Goal: Task Accomplishment & Management: Complete application form

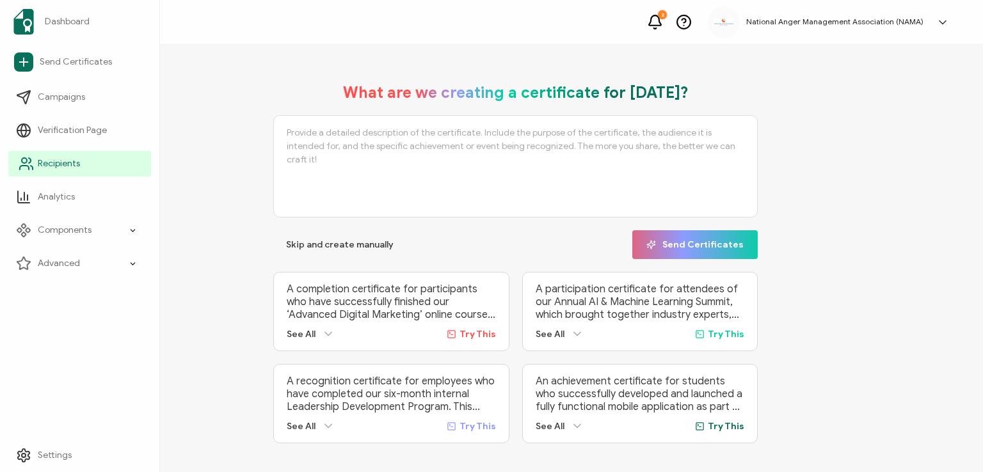
click at [47, 162] on span "Recipients" at bounding box center [59, 163] width 42 height 13
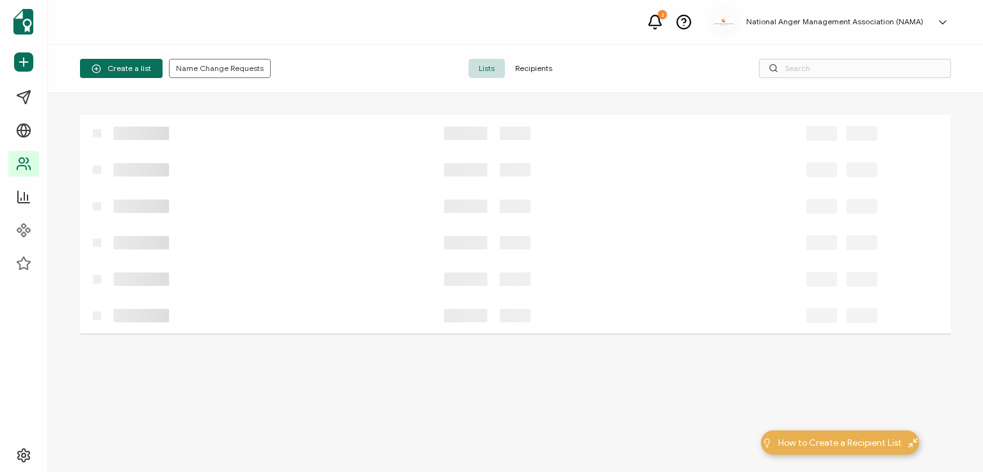
click at [524, 70] on span "Recipients" at bounding box center [534, 68] width 58 height 19
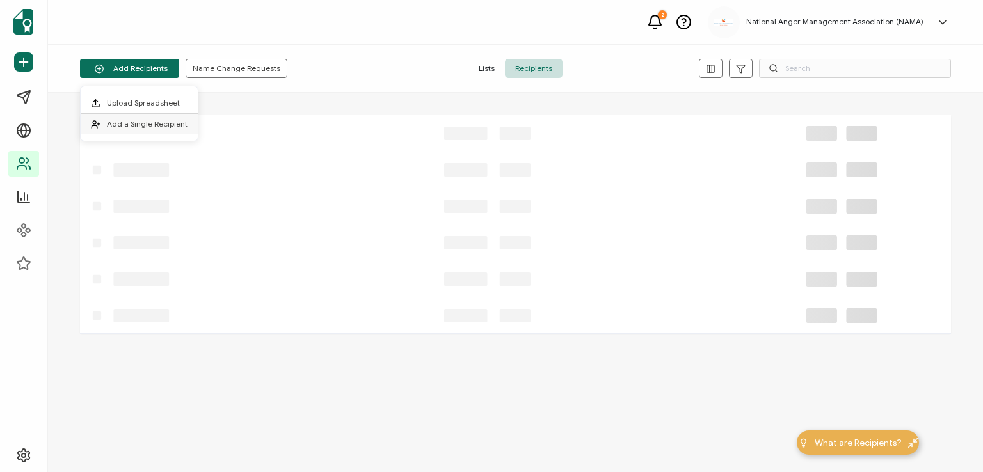
click at [134, 123] on span "Add a Single Recipient" at bounding box center [147, 124] width 81 height 10
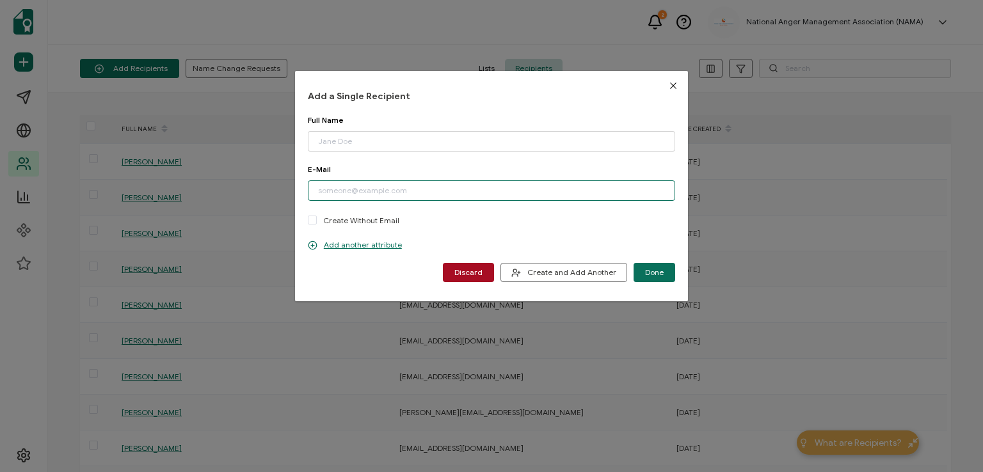
paste input "[PERSON_NAME][EMAIL_ADDRESS][PERSON_NAME][DOMAIN_NAME]"
type input "[PERSON_NAME][EMAIL_ADDRESS][PERSON_NAME][DOMAIN_NAME]"
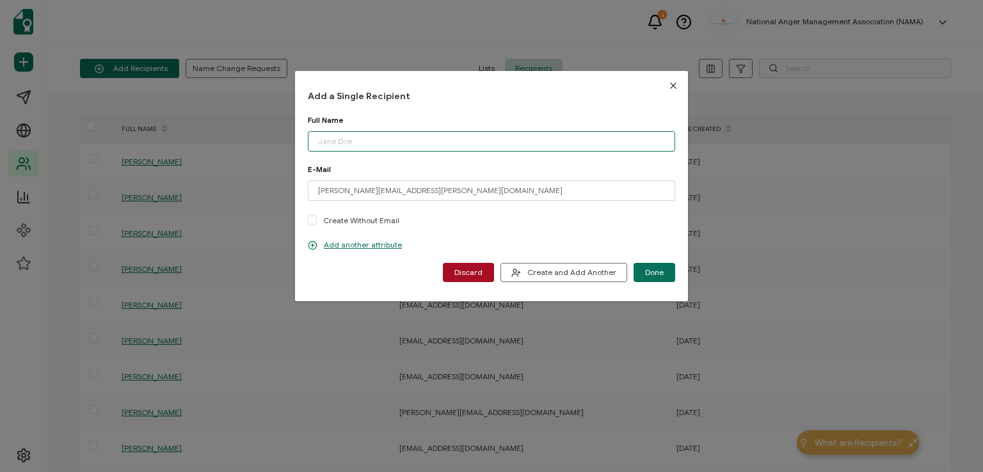
paste input "[PERSON_NAME]"
type input "[PERSON_NAME]"
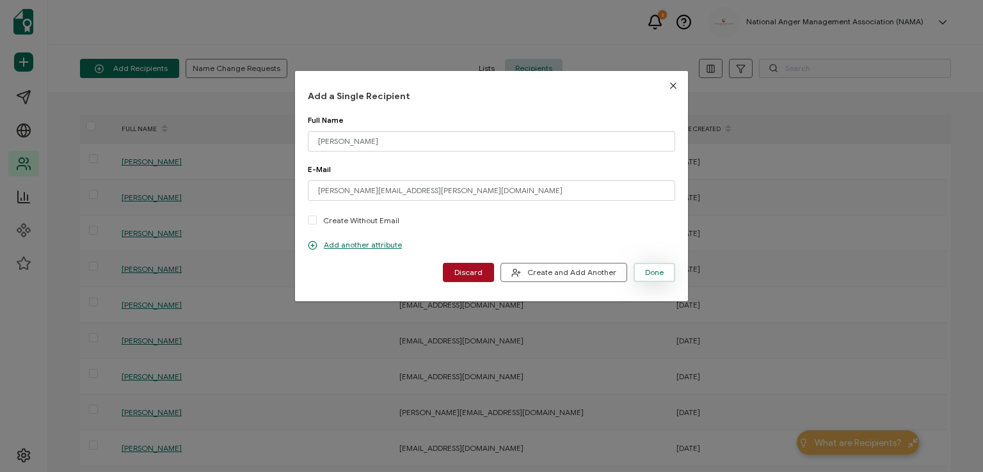
click at [646, 275] on span "Done" at bounding box center [654, 273] width 19 height 8
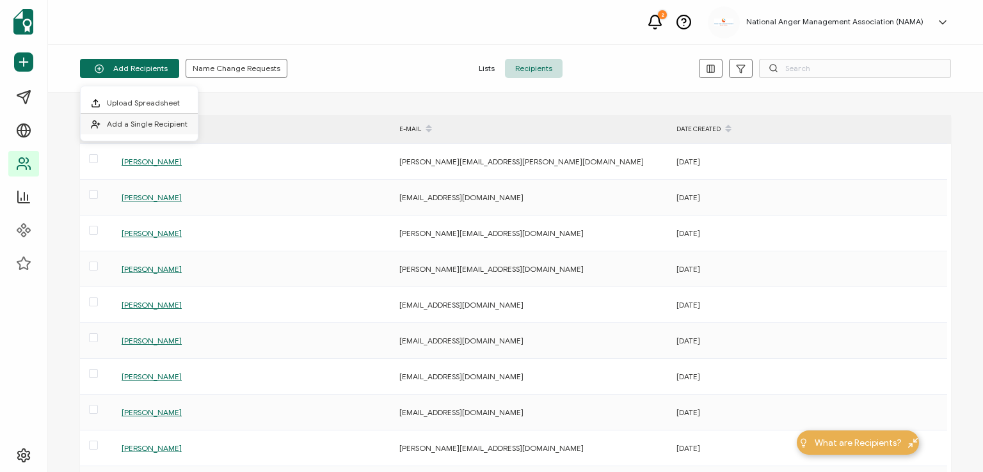
click at [163, 118] on li "Add a Single Recipient" at bounding box center [139, 124] width 117 height 20
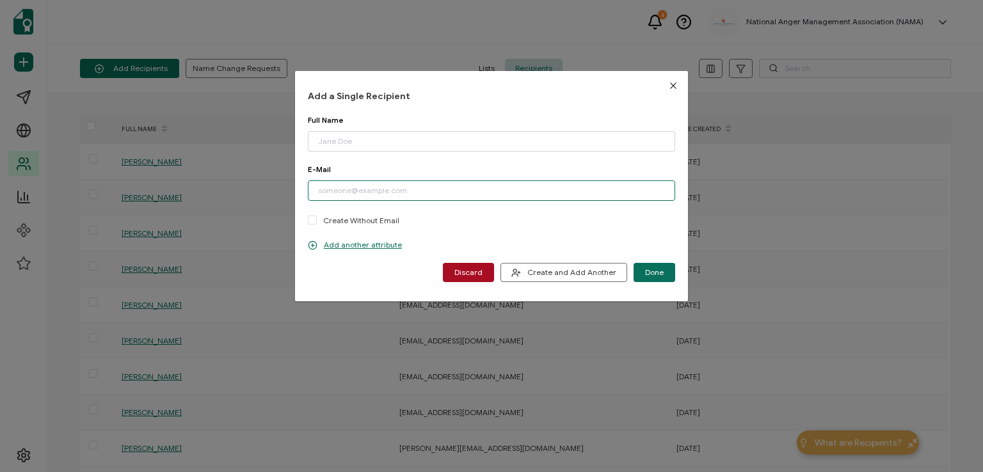
paste input "[EMAIL_ADDRESS][DOMAIN_NAME]"
type input "[EMAIL_ADDRESS][DOMAIN_NAME]"
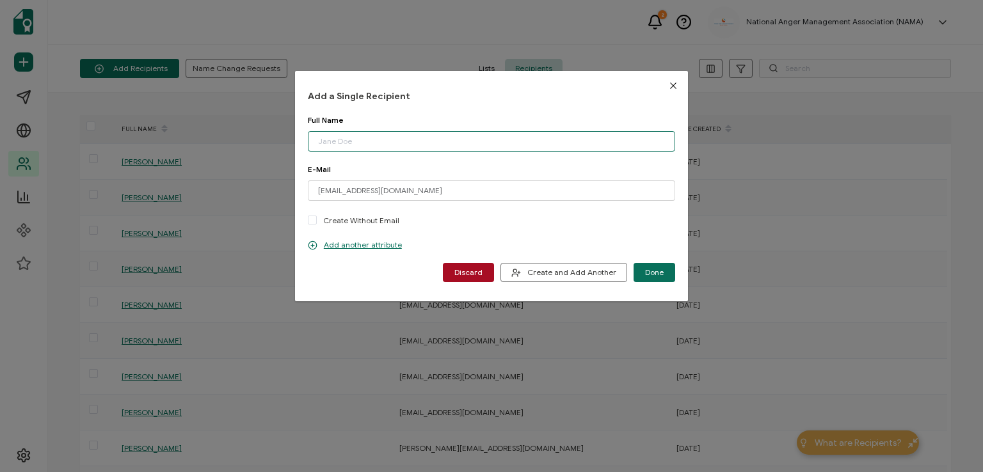
paste input "[PERSON_NAME]"
type input "[PERSON_NAME]"
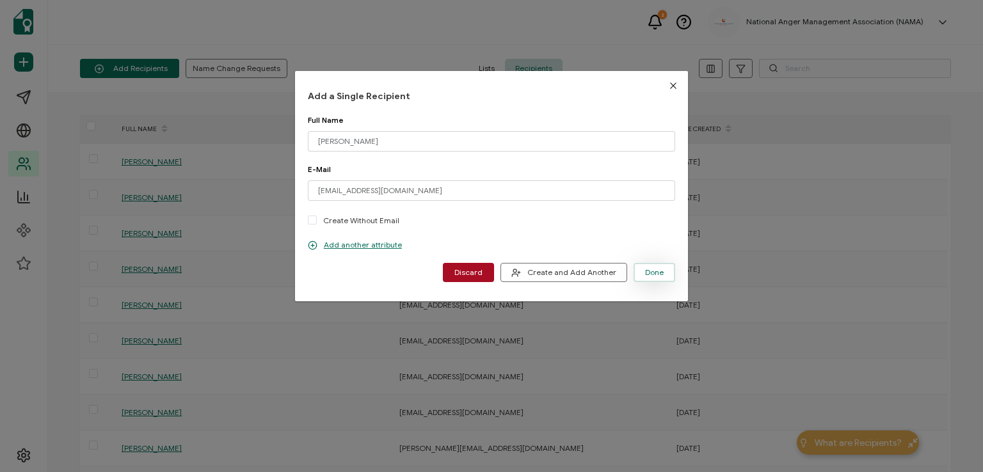
click at [653, 271] on span "Done" at bounding box center [654, 273] width 19 height 8
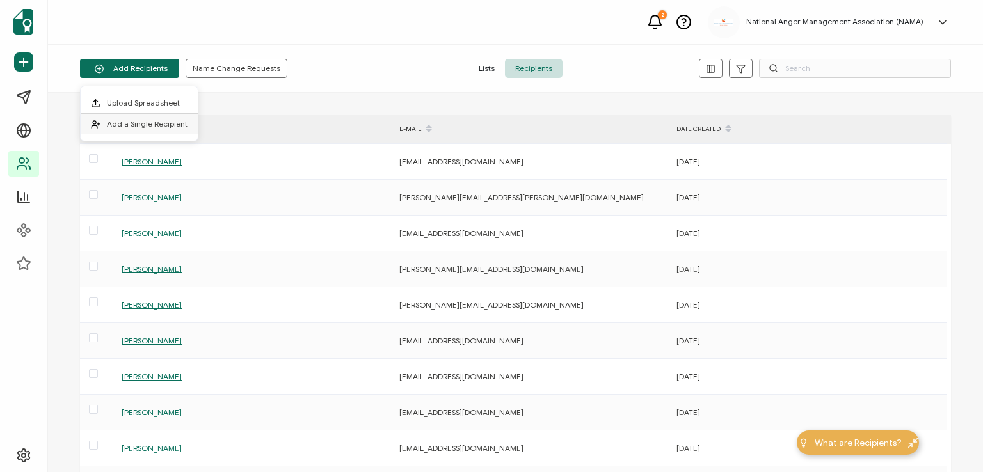
click at [140, 119] on span "Add a Single Recipient" at bounding box center [147, 124] width 81 height 10
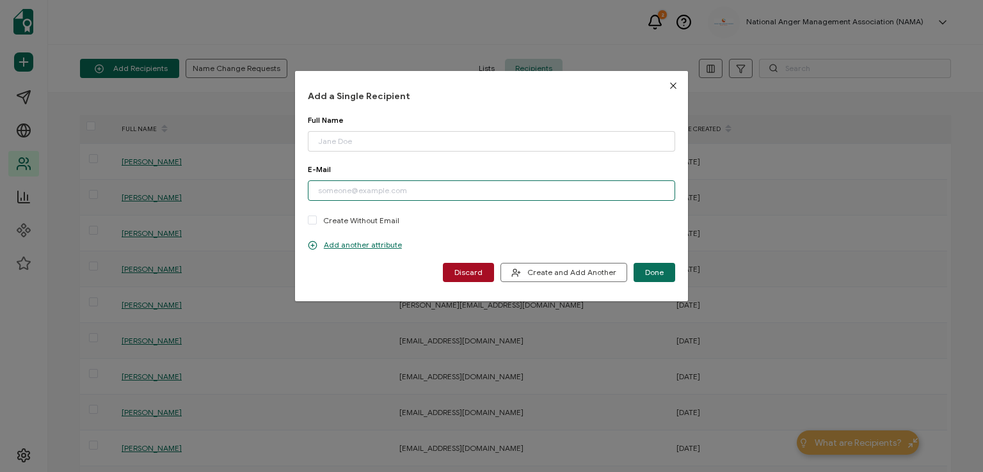
paste input "[EMAIL_ADDRESS][DOMAIN_NAME]"
type input "[EMAIL_ADDRESS][DOMAIN_NAME]"
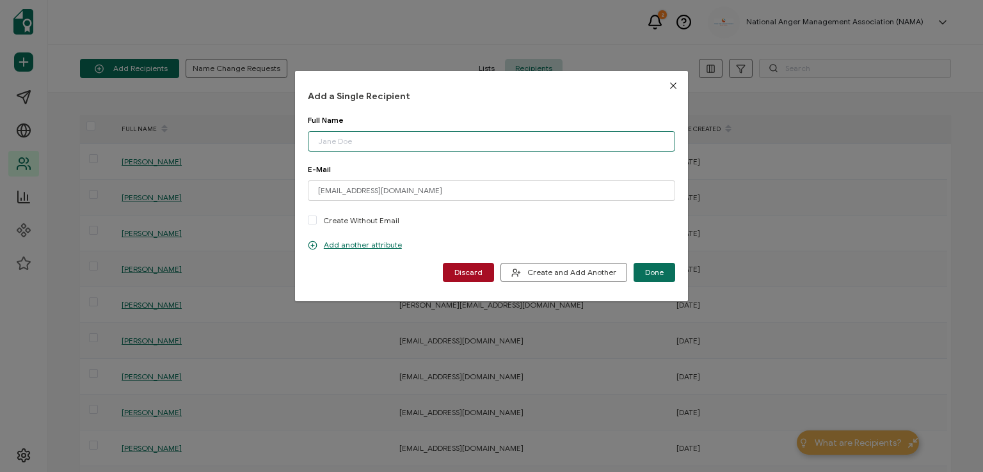
paste input "[PERSON_NAME] De [PERSON_NAME]"
type input "[PERSON_NAME] De [PERSON_NAME]"
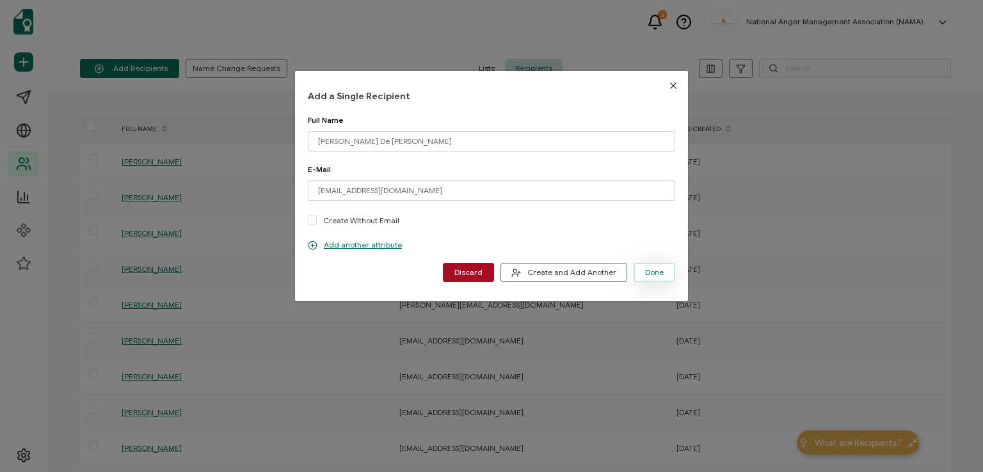
click at [647, 269] on span "Done" at bounding box center [654, 273] width 19 height 8
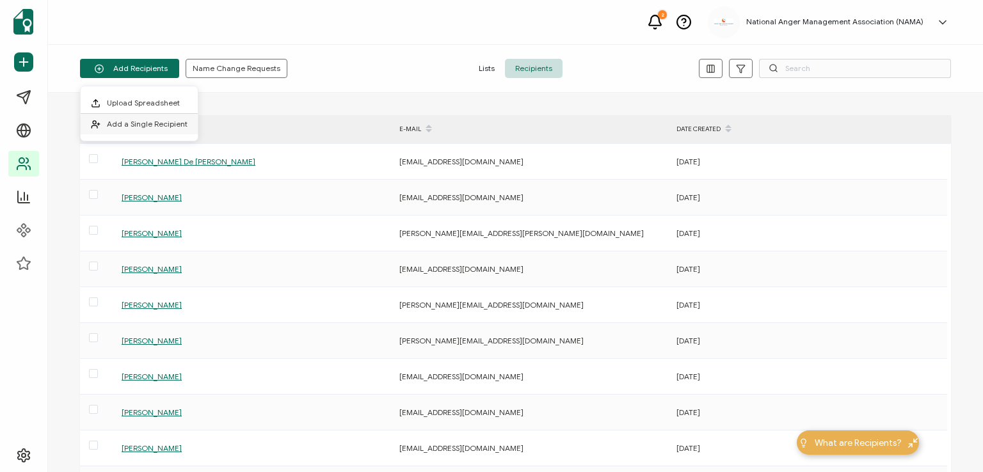
click at [155, 122] on span "Add a Single Recipient" at bounding box center [147, 124] width 81 height 10
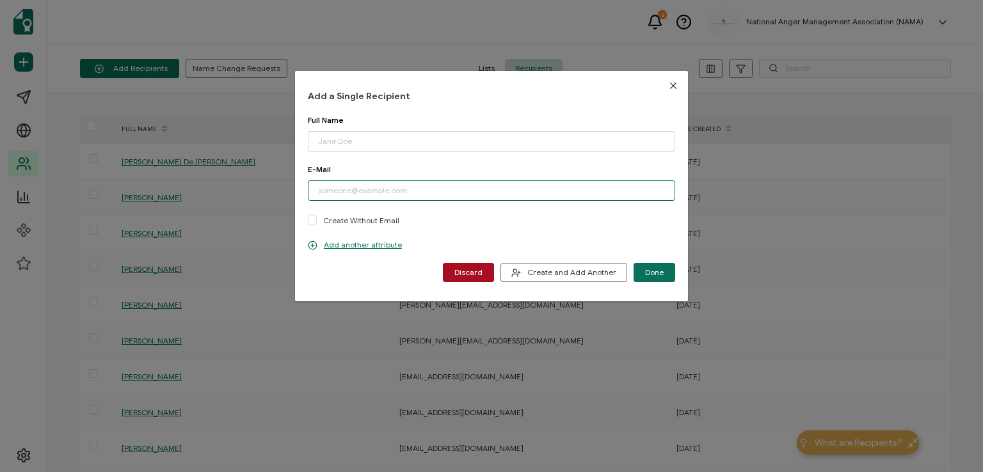
paste input "[EMAIL_ADDRESS][DOMAIN_NAME]"
type input "[EMAIL_ADDRESS][DOMAIN_NAME]"
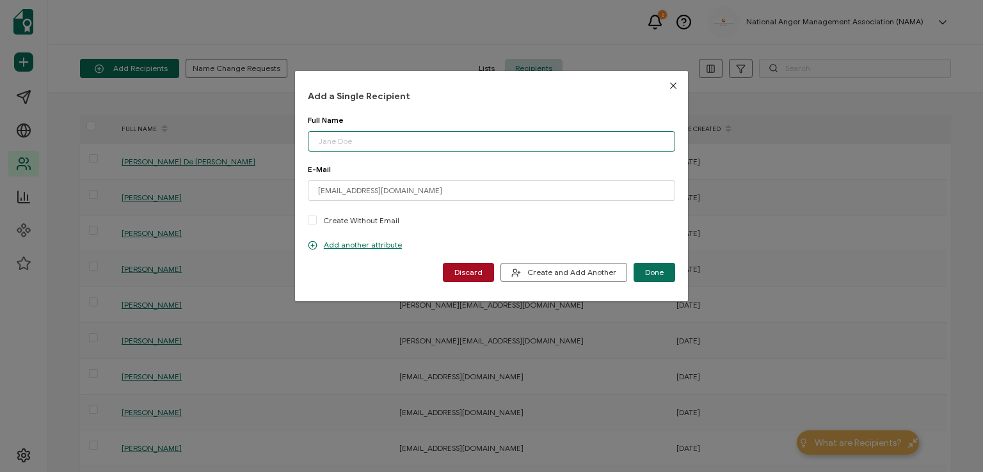
paste input "[PERSON_NAME]"
type input "[PERSON_NAME]"
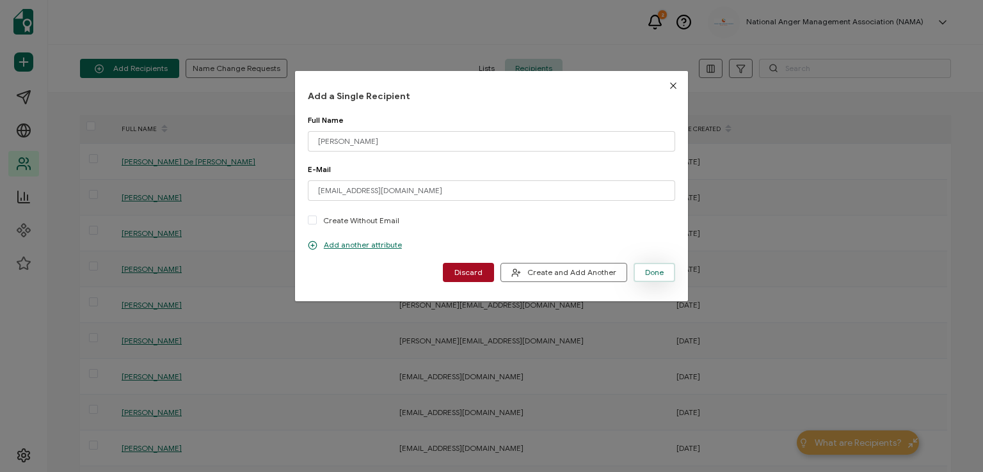
click at [640, 275] on button "Done" at bounding box center [654, 272] width 42 height 19
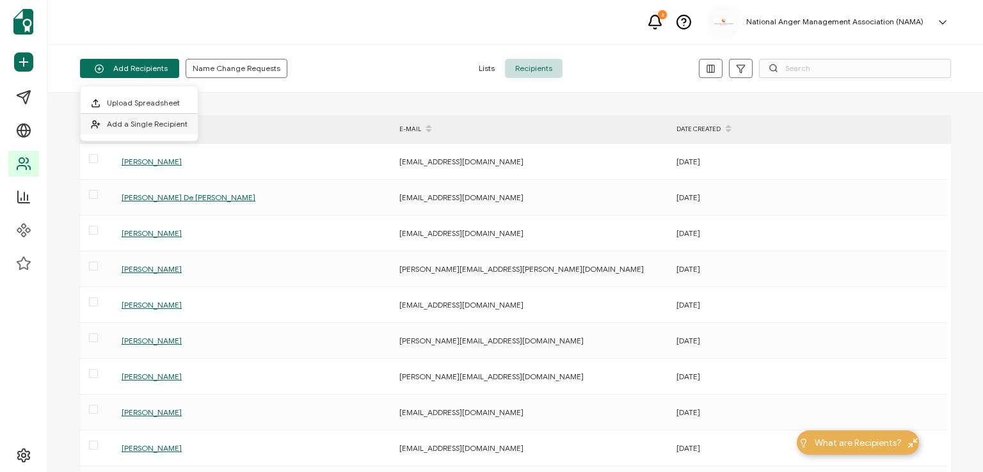
click at [145, 123] on span "Add a Single Recipient" at bounding box center [147, 124] width 81 height 10
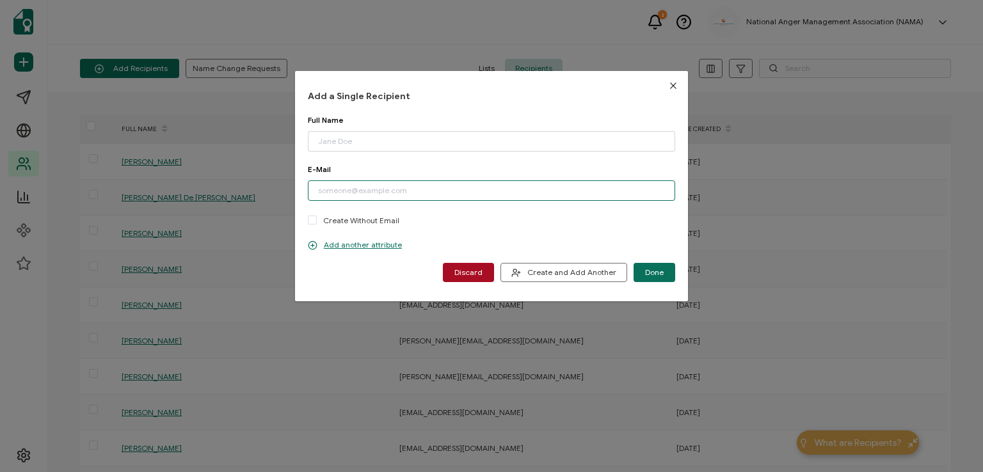
paste input "[EMAIL_ADDRESS][DOMAIN_NAME]"
type input "[EMAIL_ADDRESS][DOMAIN_NAME]"
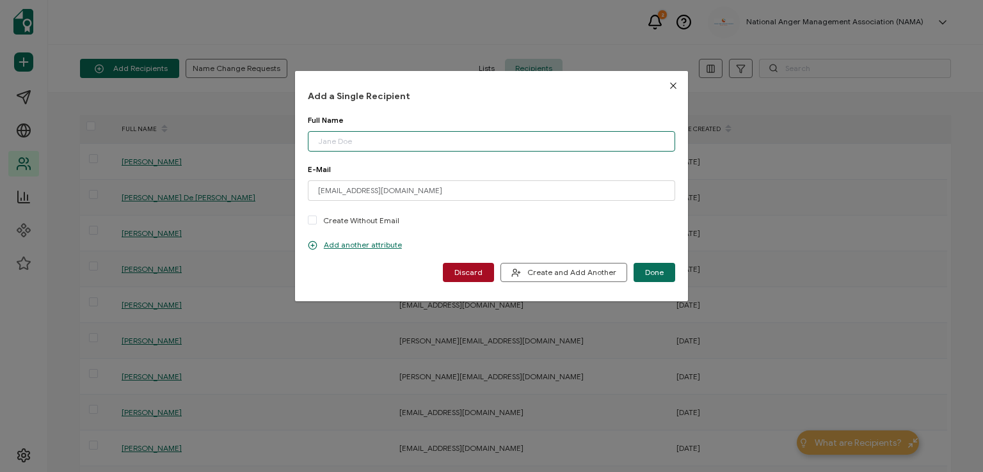
paste input "[PERSON_NAME]"
type input "[PERSON_NAME]"
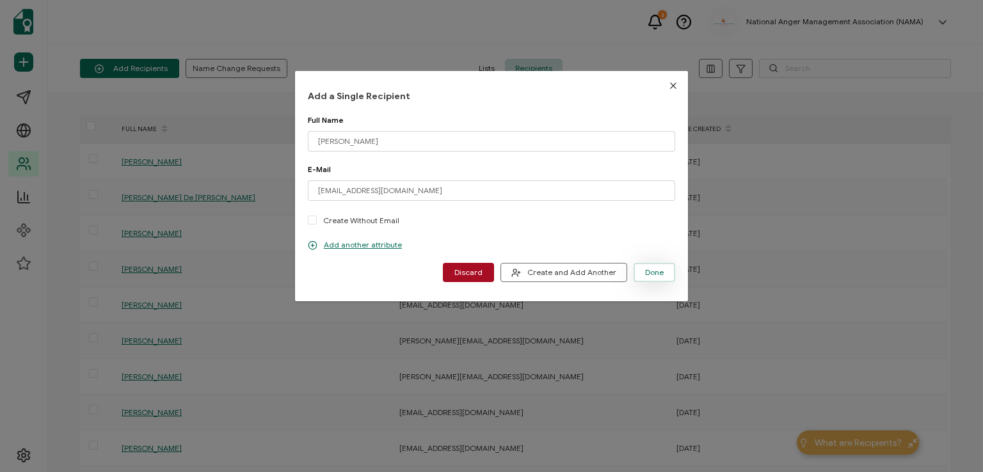
click at [647, 272] on span "Done" at bounding box center [654, 273] width 19 height 8
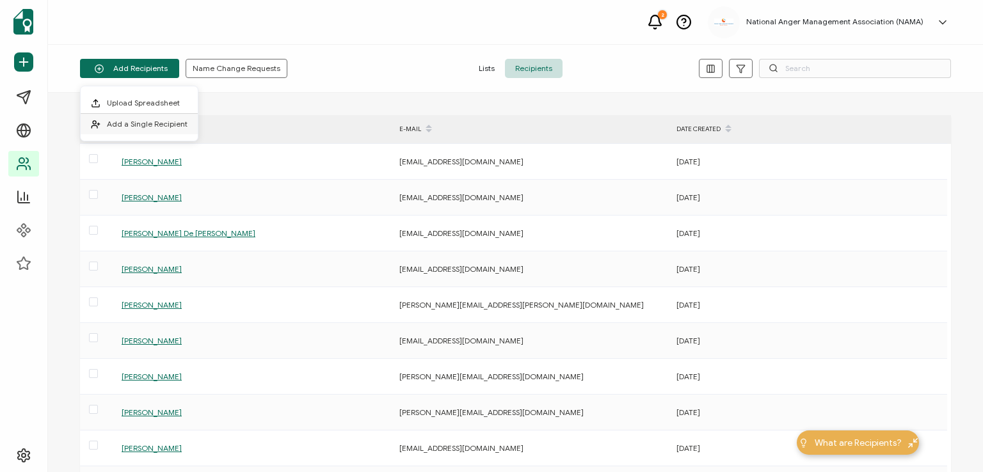
click at [132, 122] on span "Add a Single Recipient" at bounding box center [147, 124] width 81 height 10
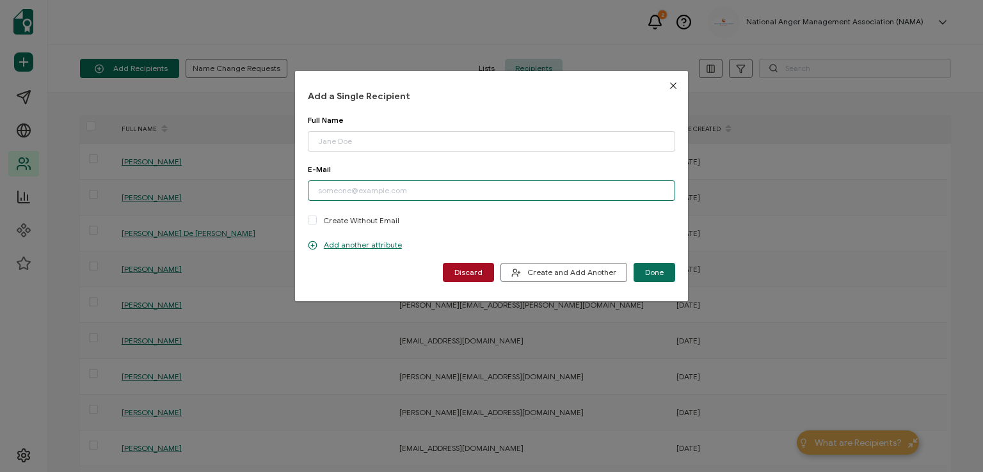
paste input "[EMAIL_ADDRESS][DOMAIN_NAME]"
type input "[EMAIL_ADDRESS][DOMAIN_NAME]"
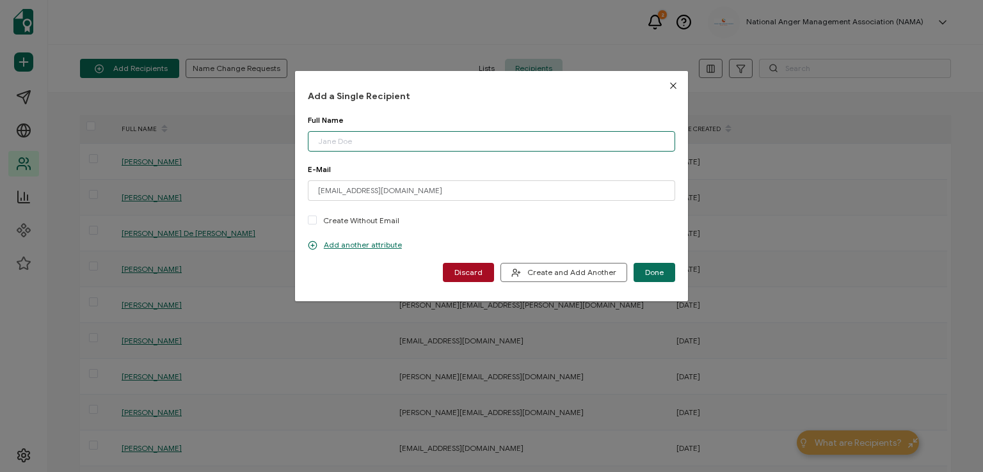
paste input "[PERSON_NAME]"
type input "[PERSON_NAME]"
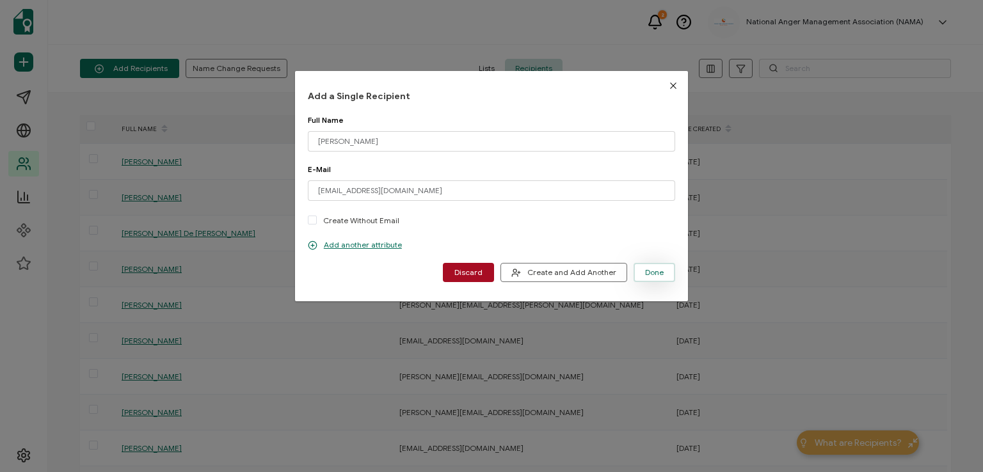
click at [645, 274] on span "Done" at bounding box center [654, 273] width 19 height 8
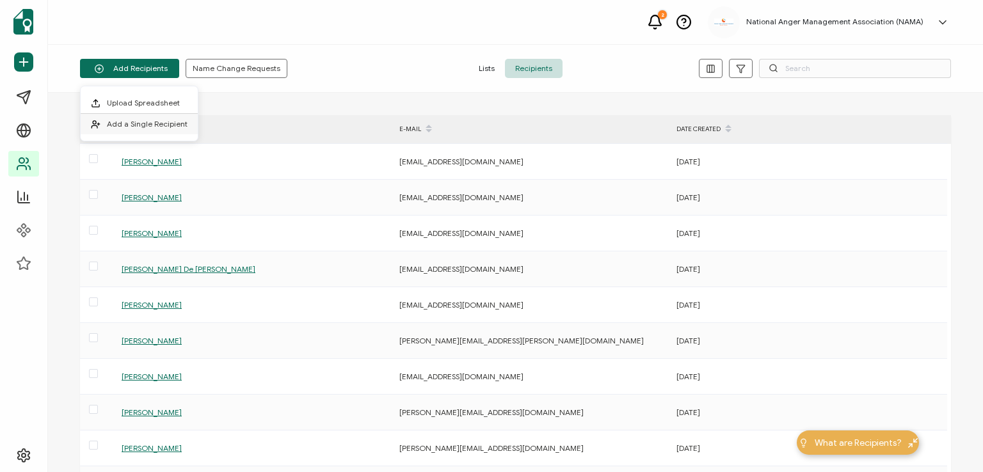
click at [143, 119] on span "Add a Single Recipient" at bounding box center [147, 124] width 81 height 10
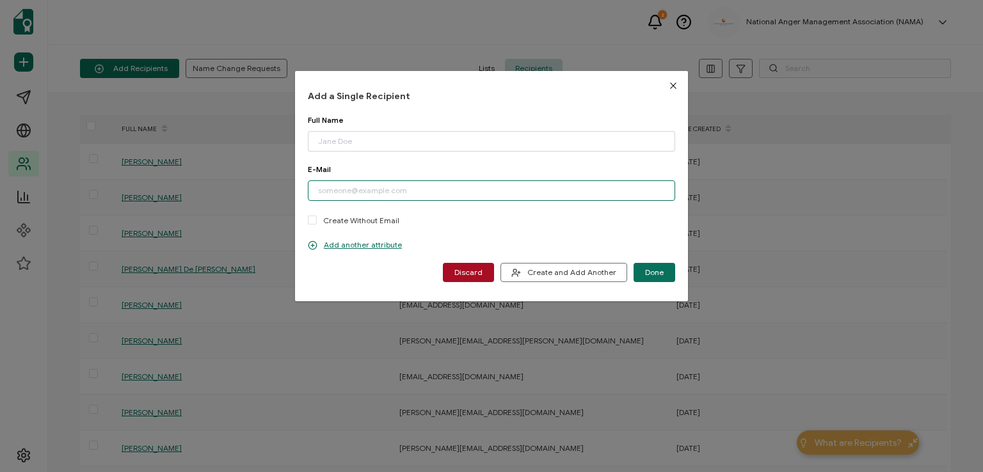
paste input "[EMAIL_ADDRESS][DOMAIN_NAME]"
type input "[EMAIL_ADDRESS][DOMAIN_NAME]"
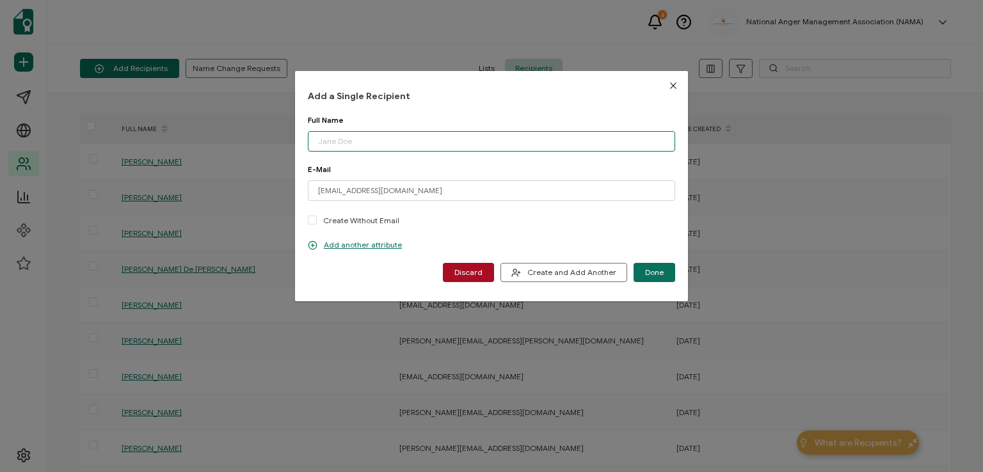
paste input "[PERSON_NAME][DEMOGRAPHIC_DATA]"
type input "[PERSON_NAME][DEMOGRAPHIC_DATA]"
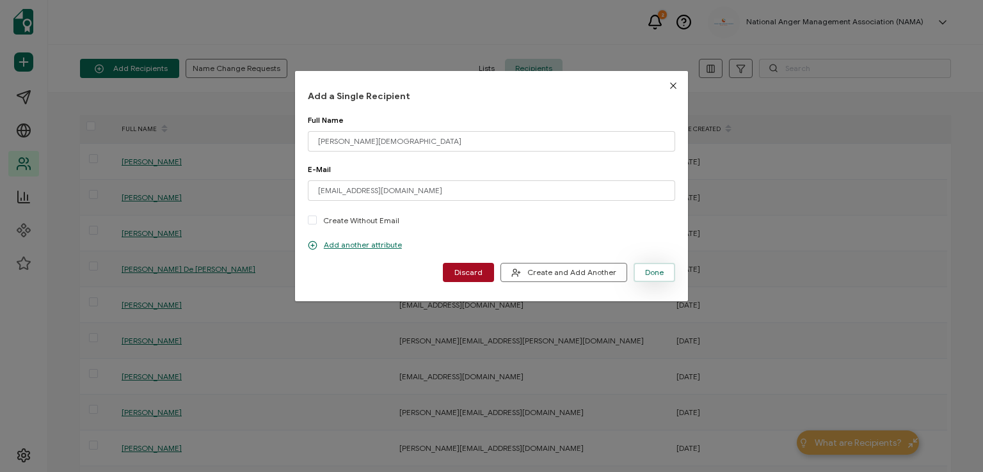
click at [649, 269] on span "Done" at bounding box center [654, 273] width 19 height 8
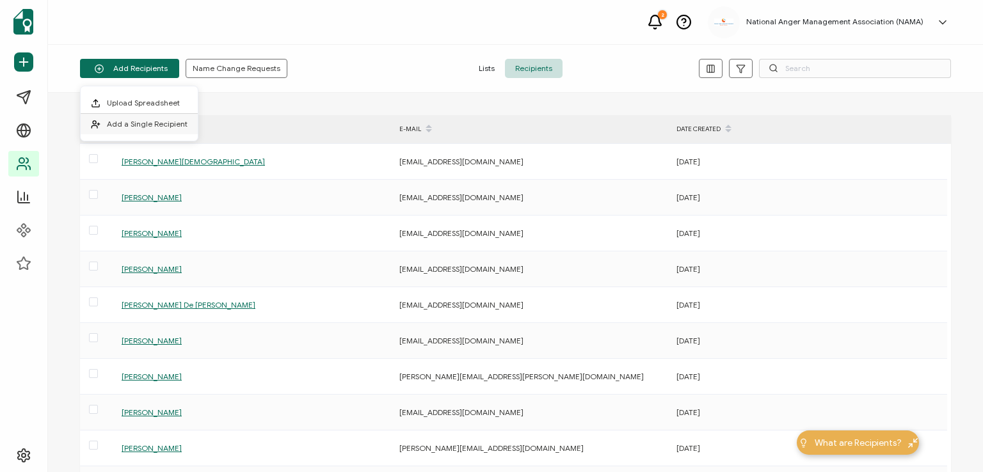
click at [163, 121] on span "Add a Single Recipient" at bounding box center [147, 124] width 81 height 10
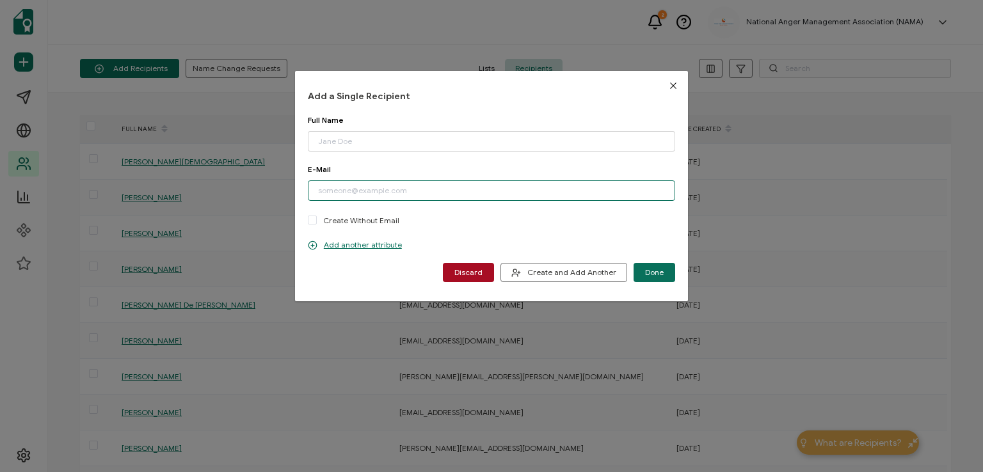
paste input "[EMAIL_ADDRESS][DOMAIN_NAME]"
type input "[EMAIL_ADDRESS][DOMAIN_NAME]"
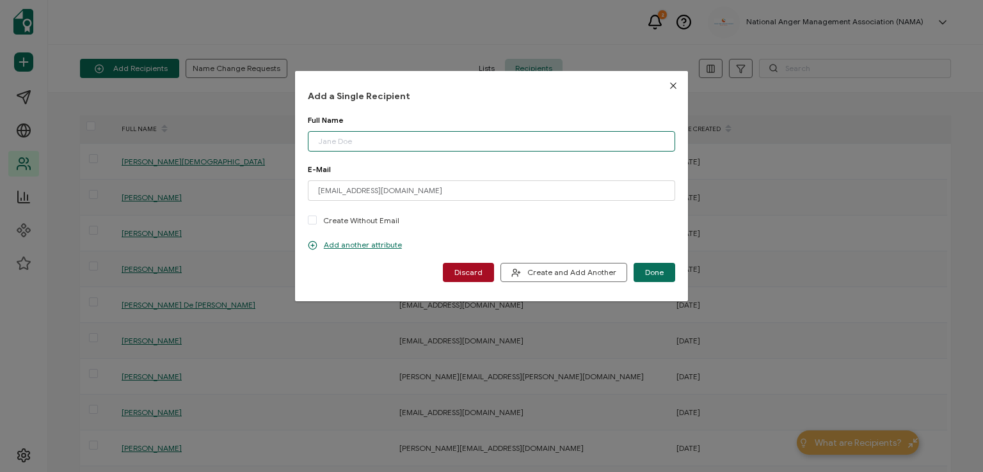
paste input "[PERSON_NAME]"
type input "[PERSON_NAME]"
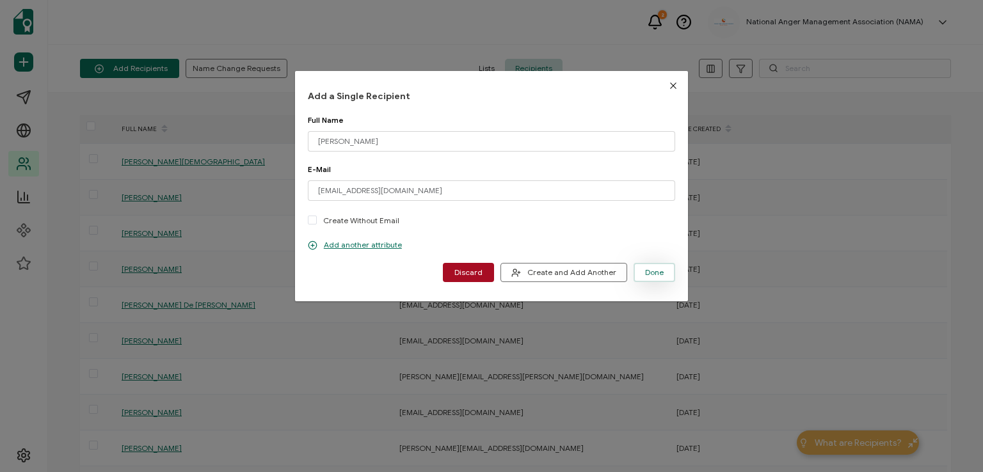
click at [652, 271] on span "Done" at bounding box center [654, 273] width 19 height 8
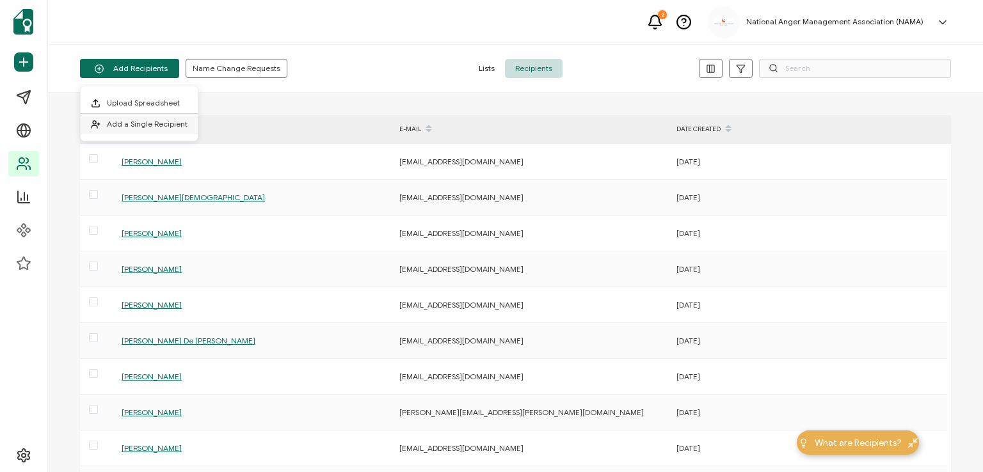
click at [156, 118] on li "Add a Single Recipient" at bounding box center [139, 124] width 117 height 20
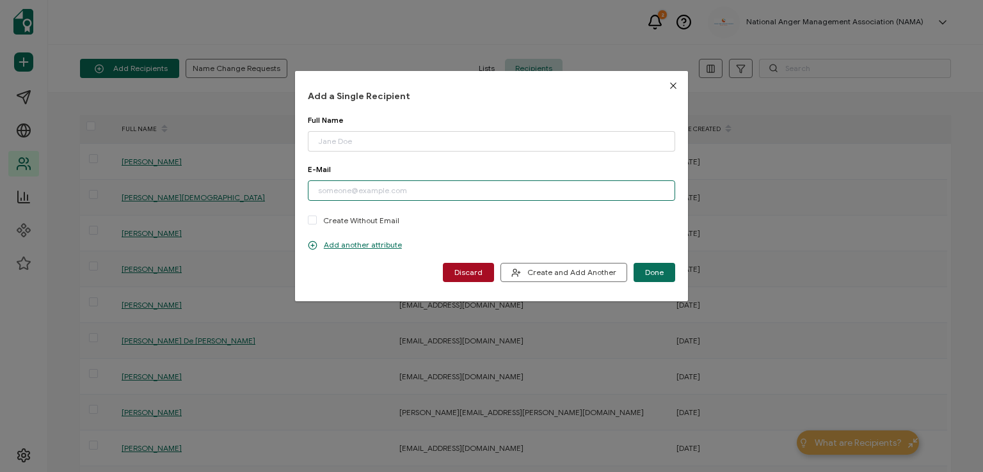
paste input "[EMAIL_ADDRESS][DOMAIN_NAME]"
type input "[EMAIL_ADDRESS][DOMAIN_NAME]"
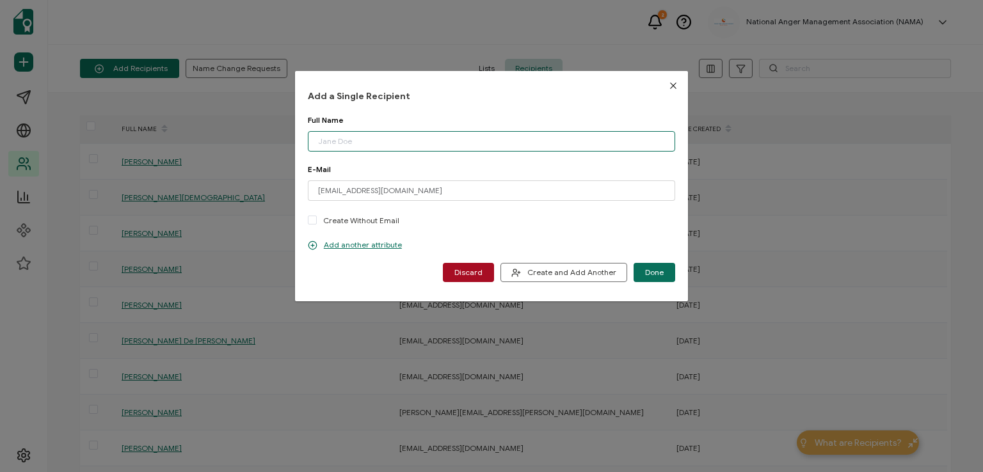
paste input "[PERSON_NAME]"
type input "[PERSON_NAME]"
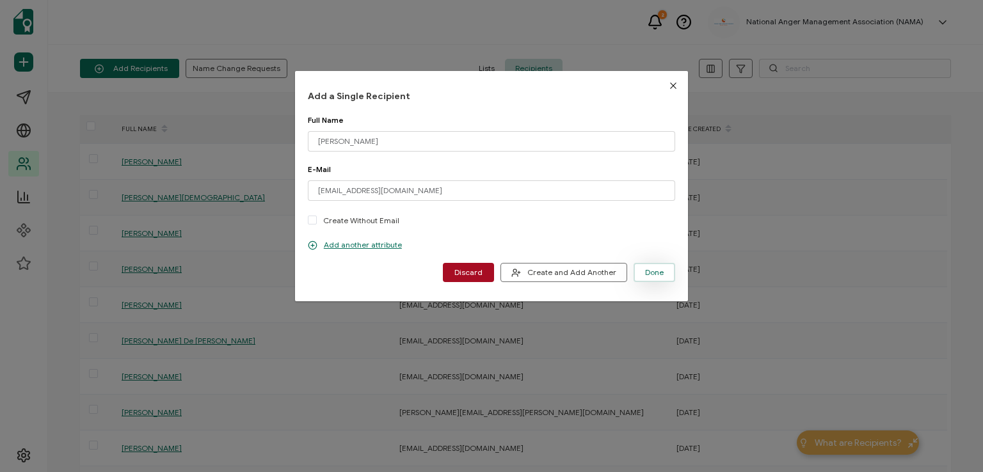
click at [640, 274] on button "Done" at bounding box center [654, 272] width 42 height 19
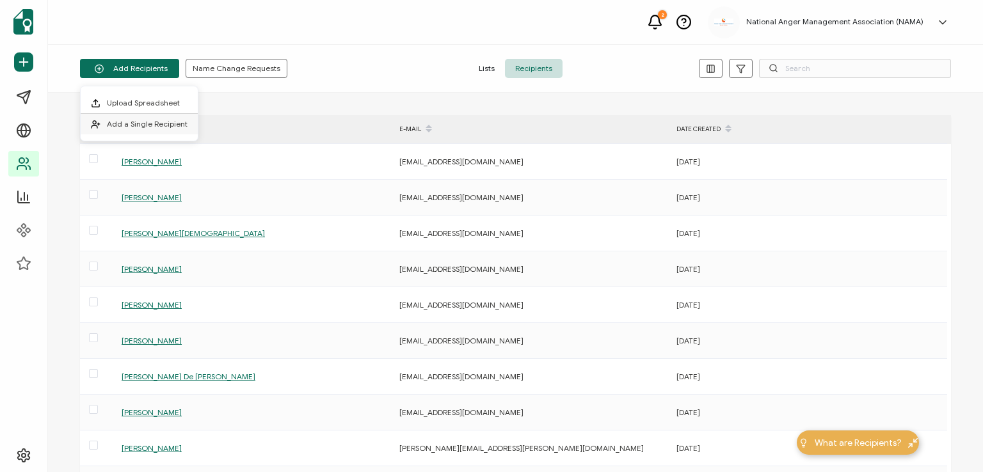
click at [152, 126] on span "Add a Single Recipient" at bounding box center [147, 124] width 81 height 10
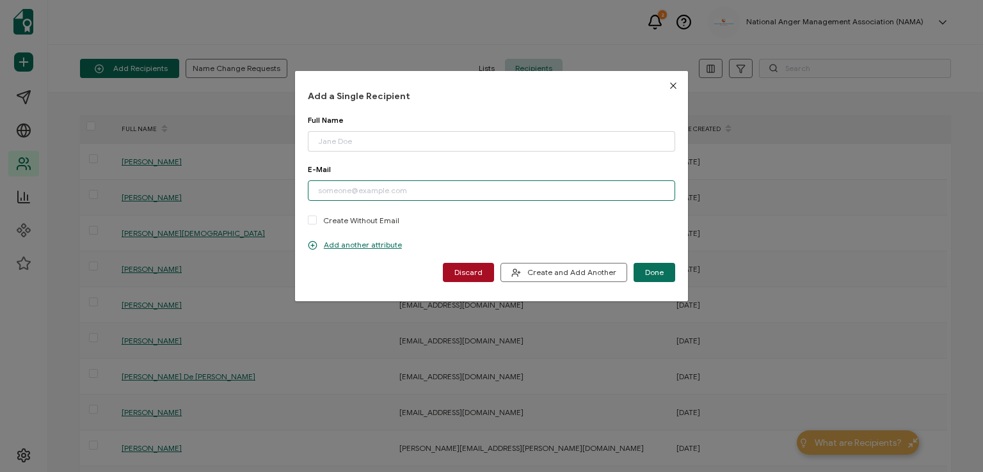
paste input "[EMAIL_ADDRESS][DOMAIN_NAME]"
type input "[EMAIL_ADDRESS][DOMAIN_NAME]"
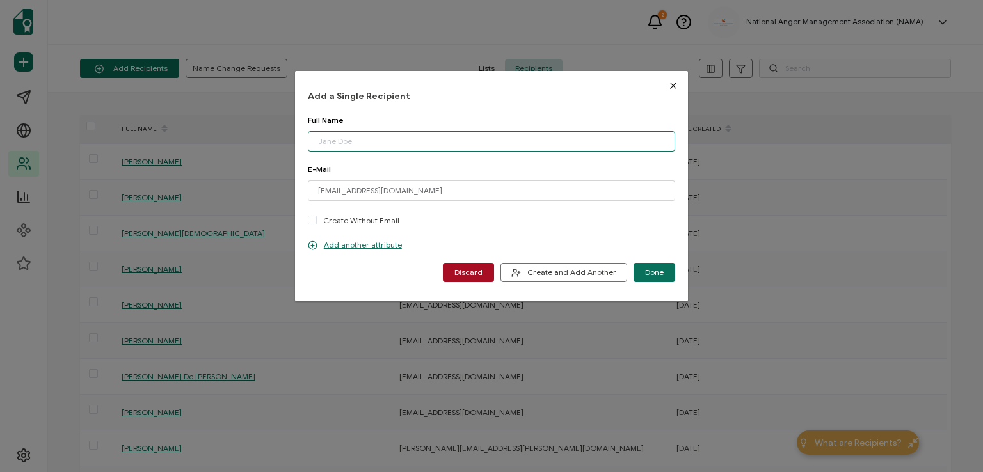
paste input "[PERSON_NAME]"
type input "[PERSON_NAME]"
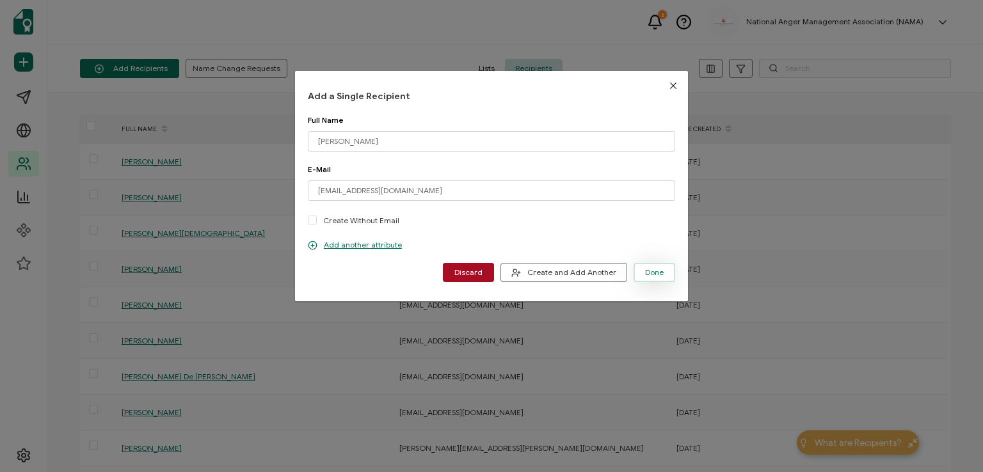
click at [645, 273] on span "Done" at bounding box center [654, 273] width 19 height 8
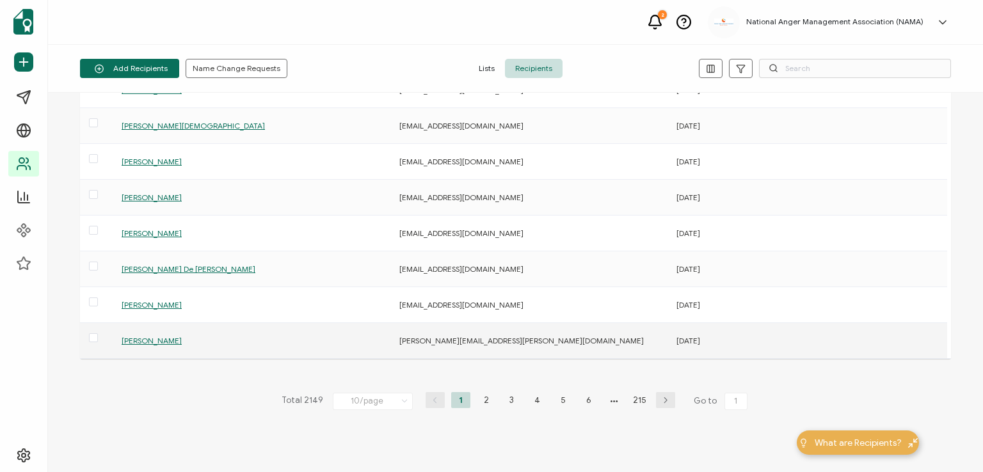
scroll to position [174, 0]
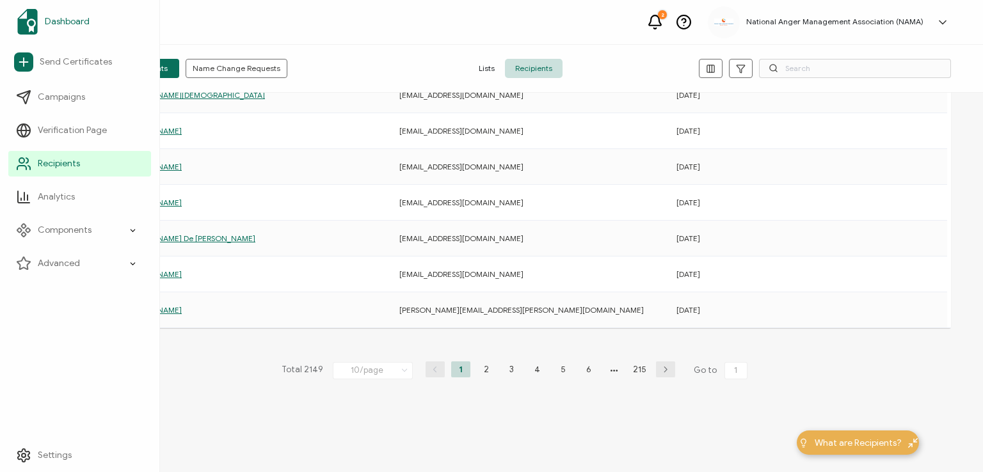
click at [32, 18] on img at bounding box center [27, 22] width 20 height 26
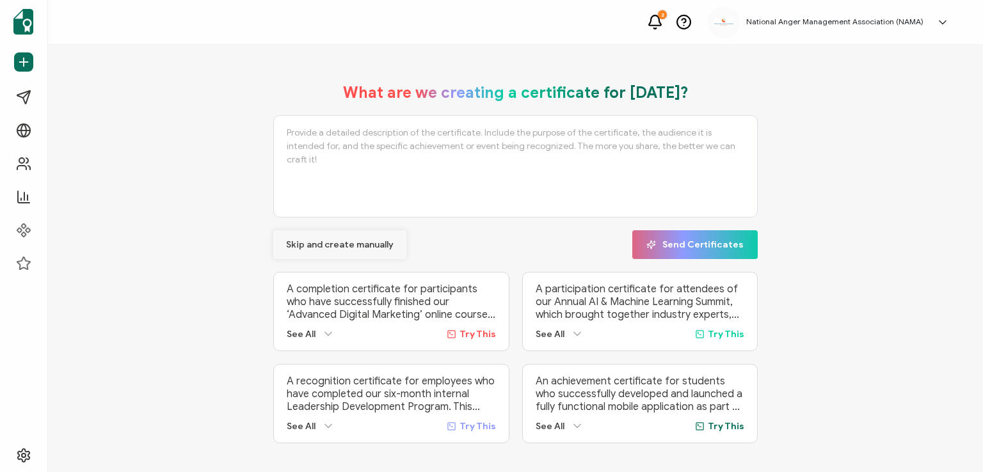
click at [313, 244] on span "Skip and create manually" at bounding box center [339, 245] width 107 height 9
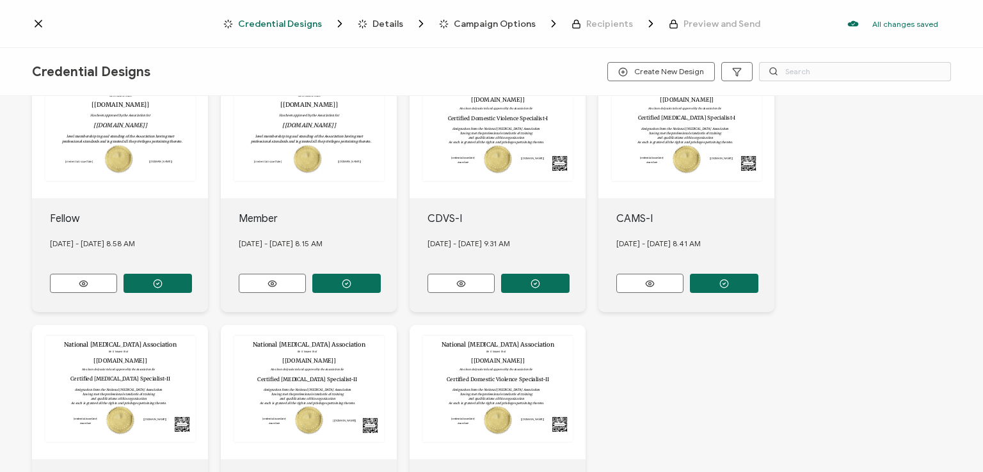
scroll to position [384, 0]
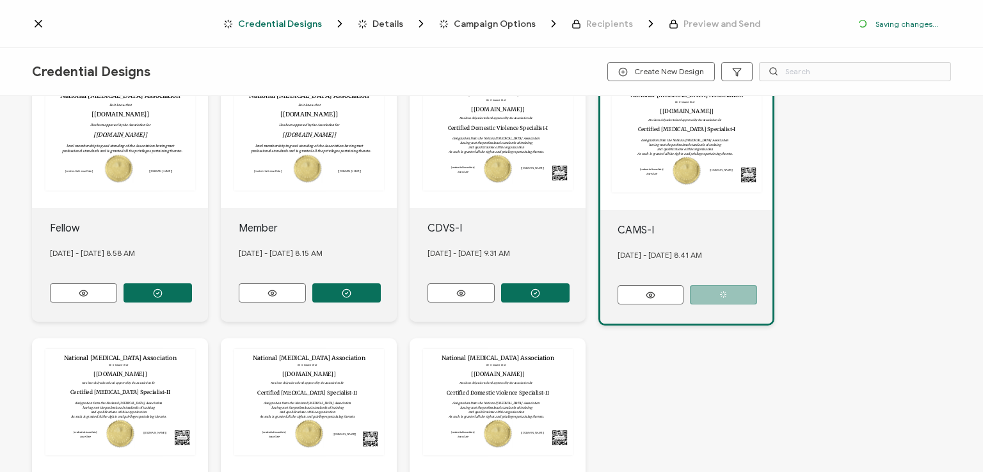
scroll to position [458, 0]
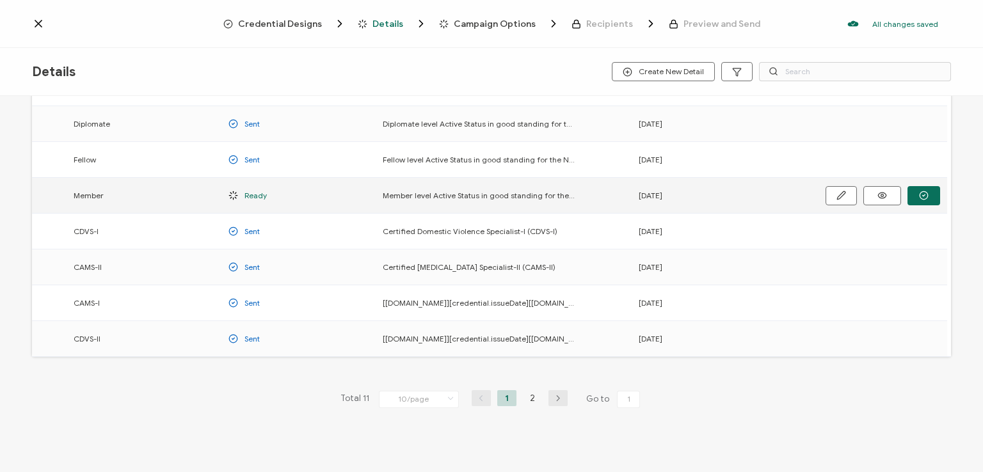
scroll to position [168, 0]
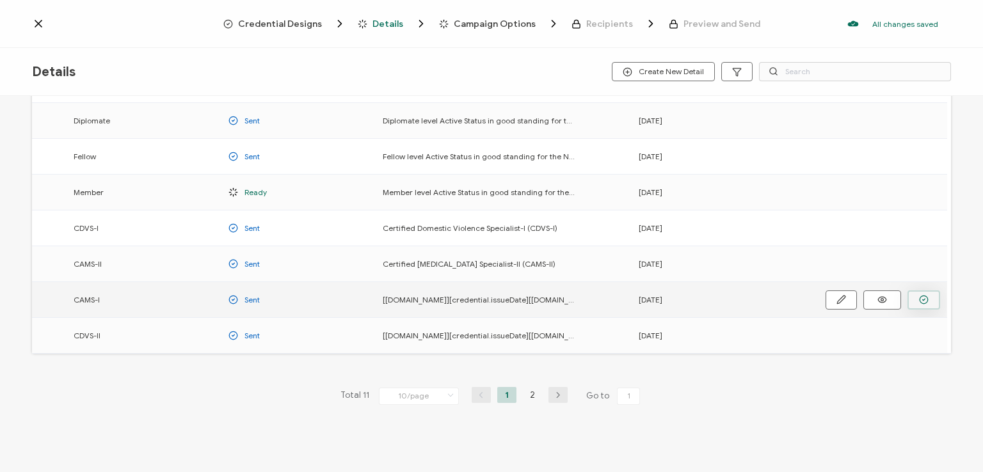
click at [0, 0] on icon "button" at bounding box center [0, 0] width 0 height 0
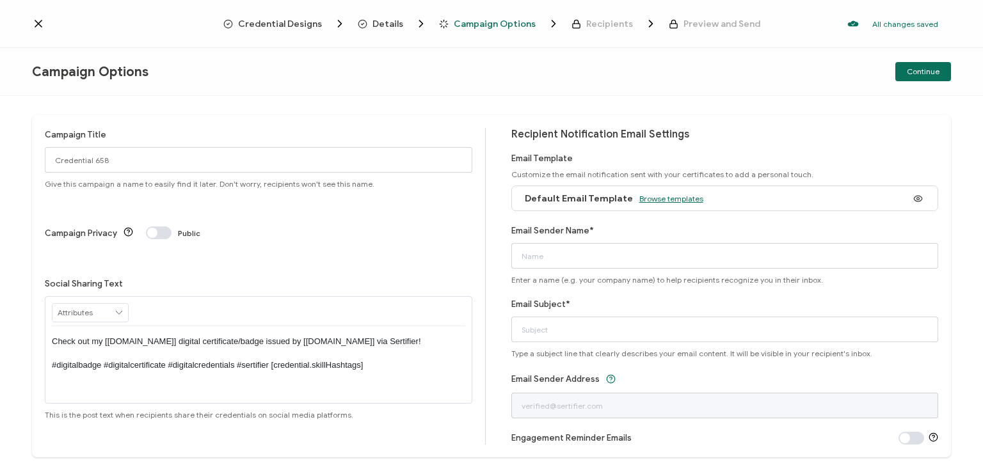
click at [647, 195] on span "Browse templates" at bounding box center [671, 199] width 64 height 10
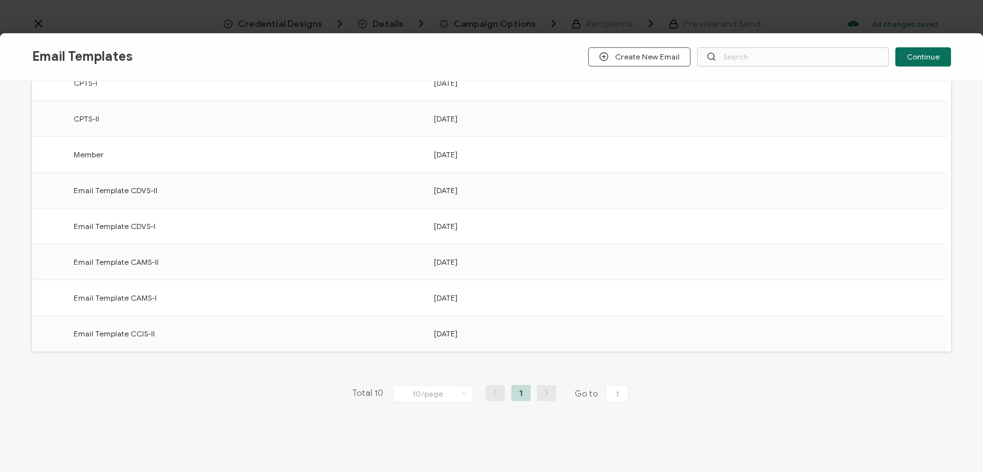
scroll to position [199, 0]
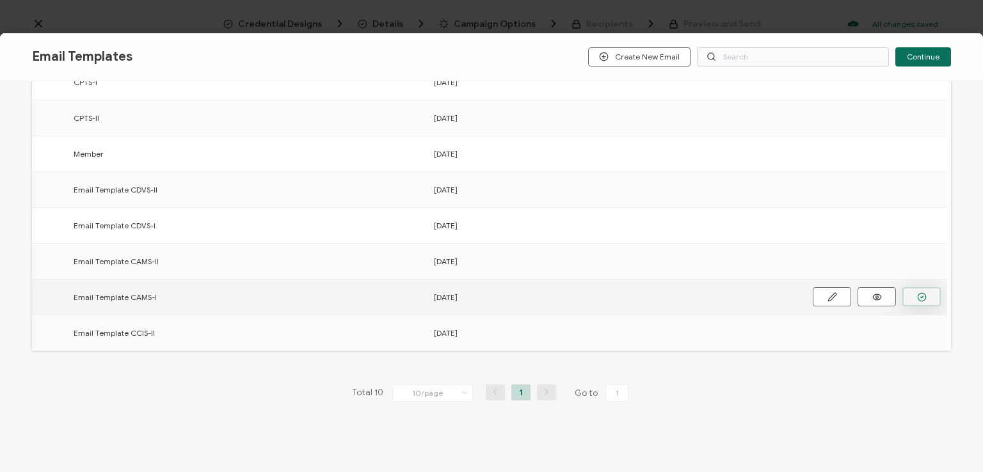
click at [0, 0] on button "button" at bounding box center [0, 0] width 0 height 0
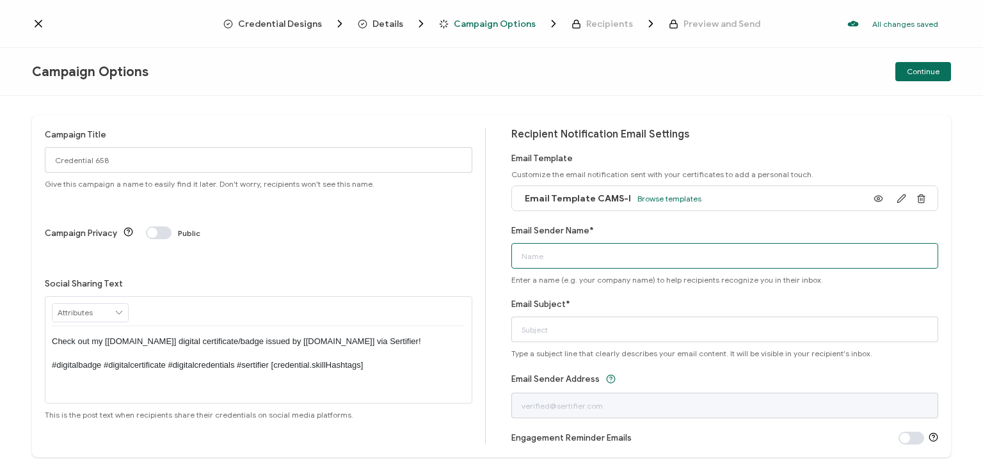
click at [637, 249] on input "Email Sender Name*" at bounding box center [724, 256] width 427 height 26
type input "National [MEDICAL_DATA] Association"
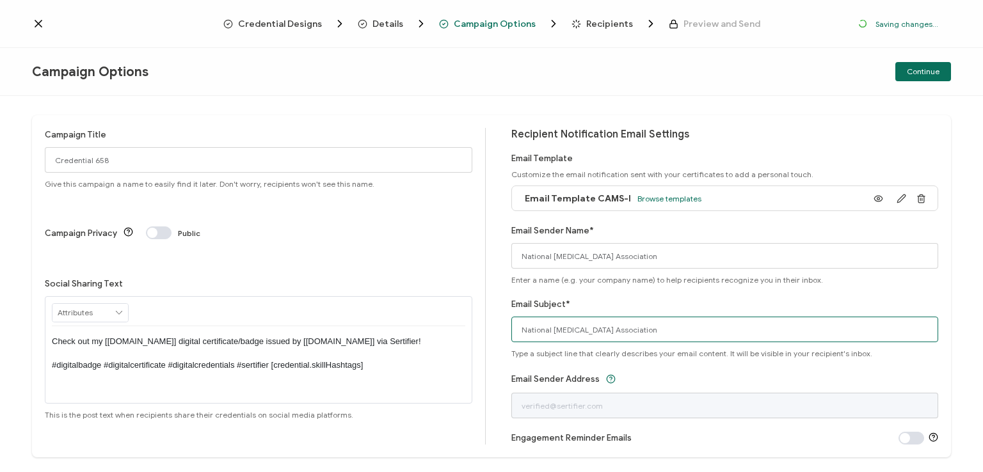
drag, startPoint x: 657, startPoint y: 331, endPoint x: 486, endPoint y: 342, distance: 171.9
click at [486, 342] on div "Campaign Title Credential 658 Give this campaign a name to easily find it later…" at bounding box center [491, 286] width 919 height 342
type input "CAMS-I digital certificate"
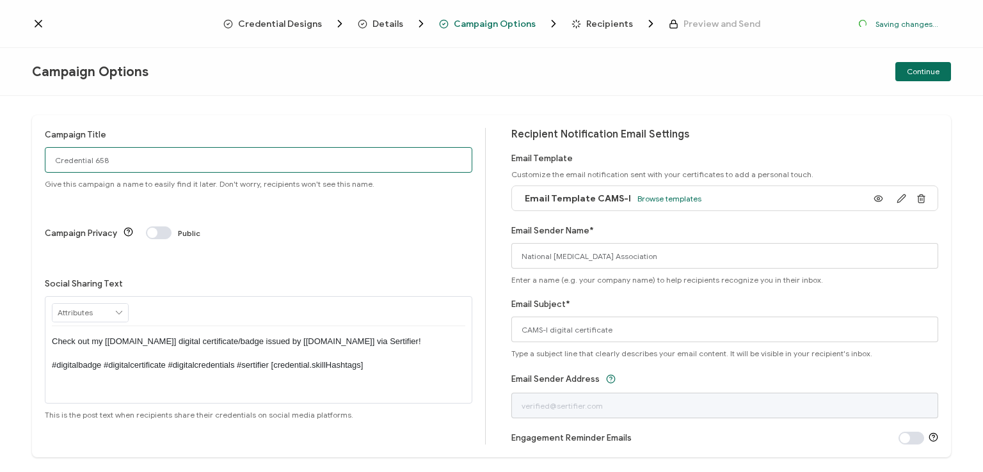
drag, startPoint x: 111, startPoint y: 163, endPoint x: 51, endPoint y: 163, distance: 59.5
click at [51, 163] on input "Credential 658" at bounding box center [258, 160] width 427 height 26
type input "CAMS-I 10 - [DATE]"
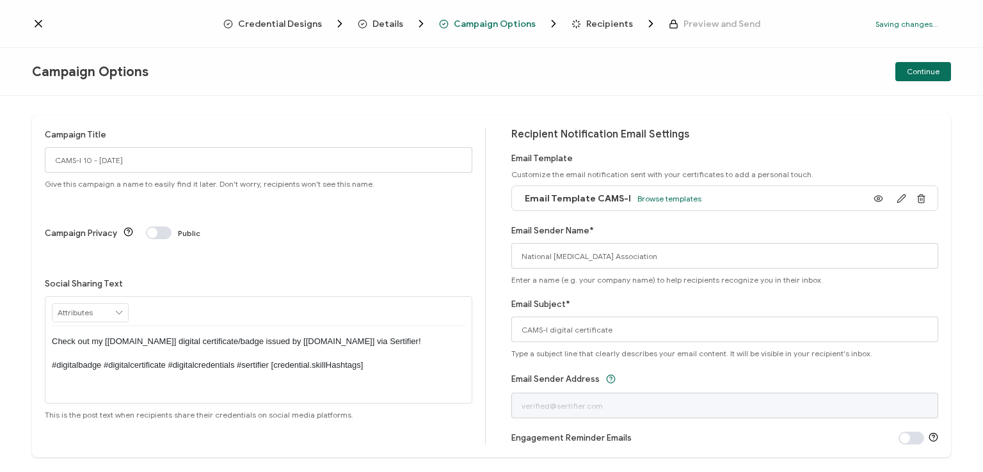
click at [255, 336] on p "Check out my [[DOMAIN_NAME]] digital certificate/badge issued by [[DOMAIN_NAME]…" at bounding box center [258, 353] width 413 height 35
click at [554, 78] on div "Campaign Options Continue" at bounding box center [491, 72] width 983 height 48
click at [926, 70] on span "Continue" at bounding box center [923, 72] width 33 height 8
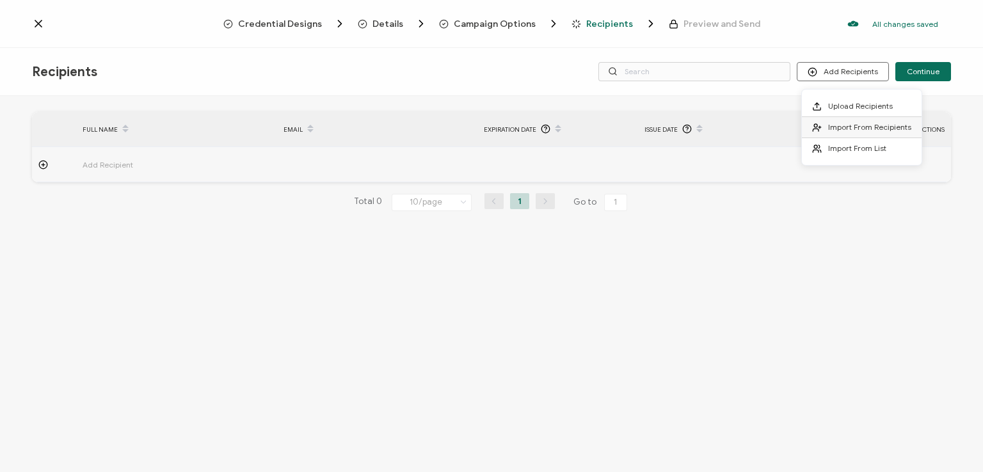
click at [854, 121] on li "Import From Recipients" at bounding box center [862, 127] width 120 height 21
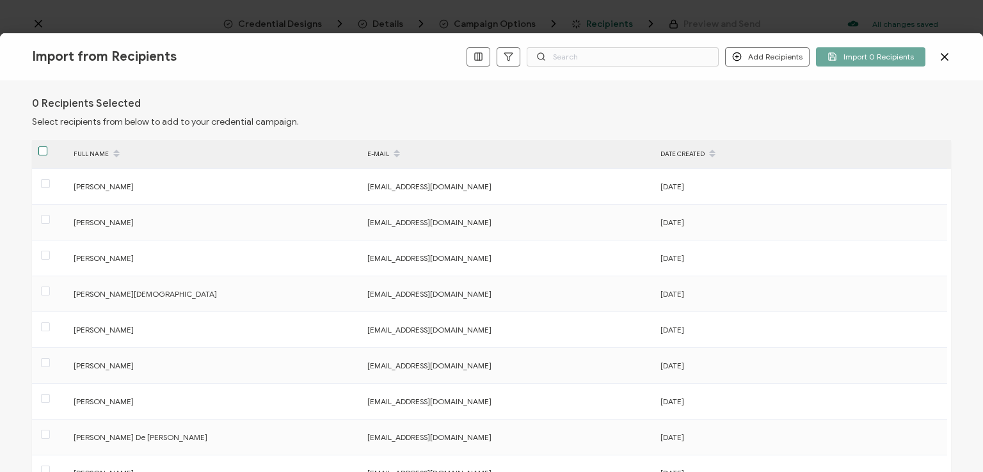
click at [38, 148] on span at bounding box center [42, 151] width 9 height 9
click at [47, 147] on input "checkbox" at bounding box center [47, 147] width 0 height 0
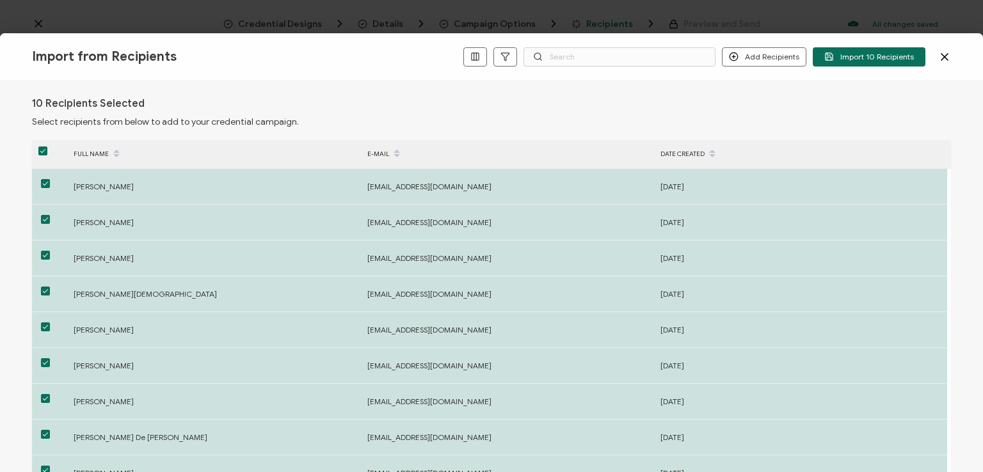
click at [426, 99] on div "10 Recipients Selected Select recipients from below to add to your credential c…" at bounding box center [491, 112] width 919 height 30
click at [873, 55] on span "Import 10 Recipients" at bounding box center [869, 57] width 90 height 10
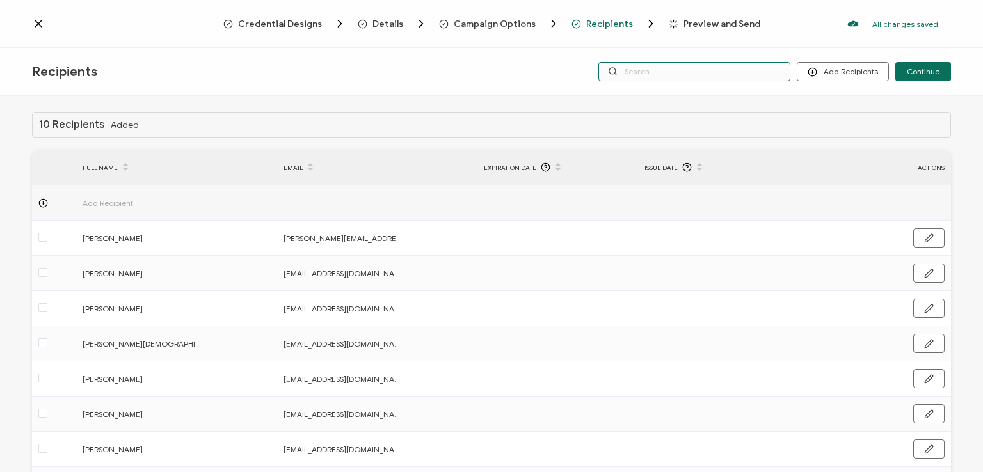
click at [749, 66] on input "text" at bounding box center [694, 71] width 192 height 19
click at [727, 46] on div "Credential Designs Details Campaign Options Recipients Preview and Send All cha…" at bounding box center [491, 24] width 983 height 48
click at [714, 74] on input "text" at bounding box center [694, 71] width 192 height 19
click at [711, 94] on div "Recipients Add Recipients Upload Recipients Import From Recipients Import From …" at bounding box center [491, 72] width 983 height 48
click at [915, 70] on span "Continue" at bounding box center [923, 72] width 33 height 8
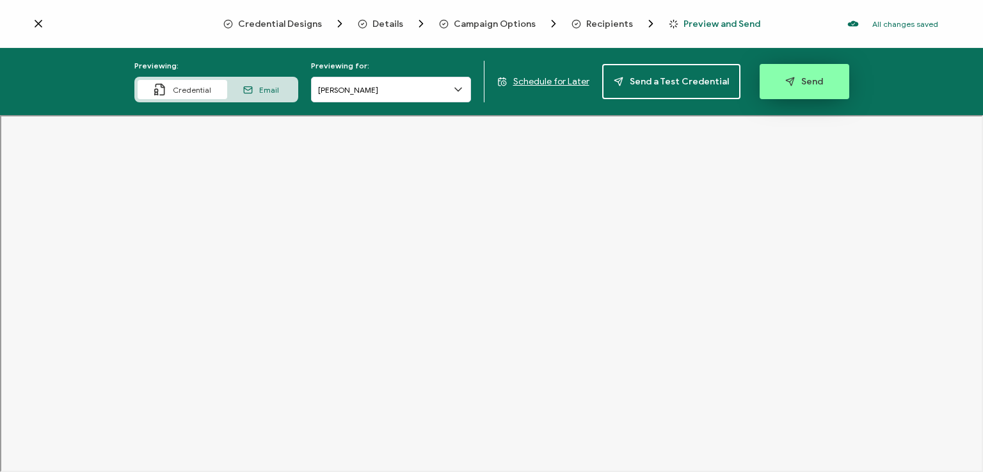
click at [789, 80] on span "Send" at bounding box center [804, 82] width 38 height 10
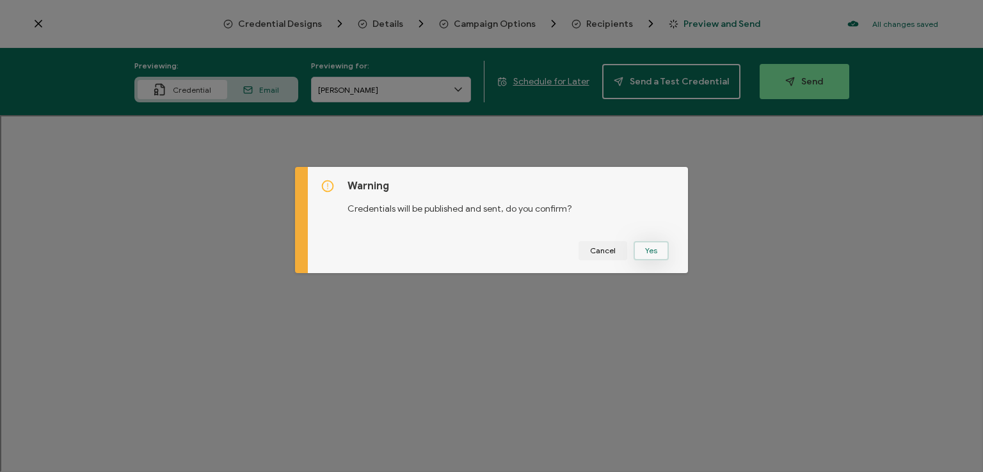
click at [647, 251] on button "Yes" at bounding box center [650, 250] width 35 height 19
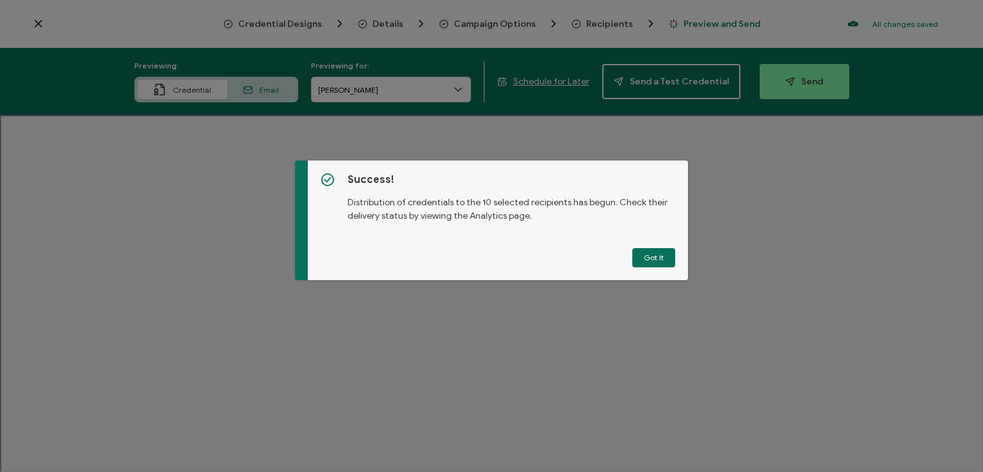
click at [647, 251] on button "Got It" at bounding box center [653, 257] width 43 height 19
